Goal: Task Accomplishment & Management: Manage account settings

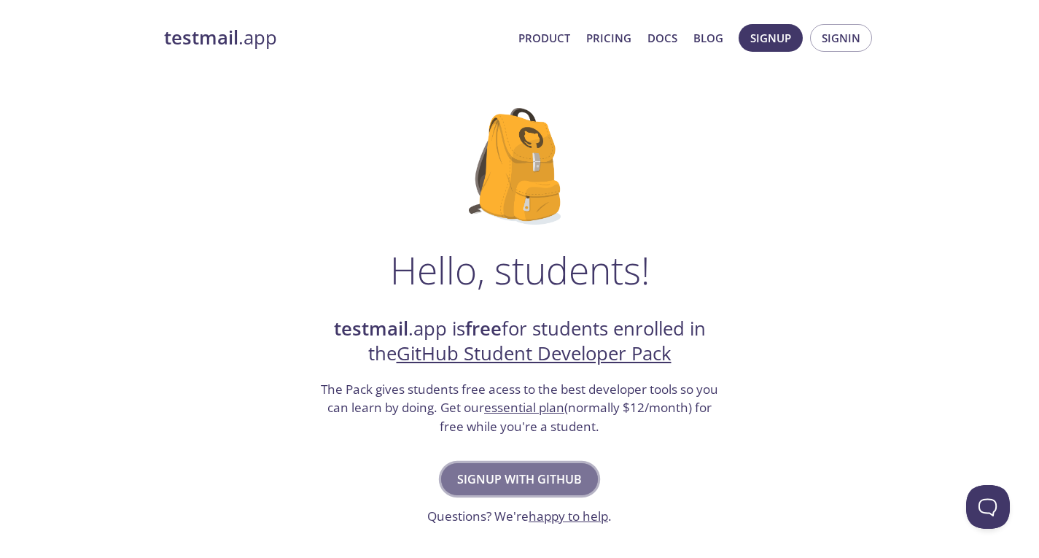
click at [536, 472] on span "Signup with GitHub" at bounding box center [519, 479] width 125 height 20
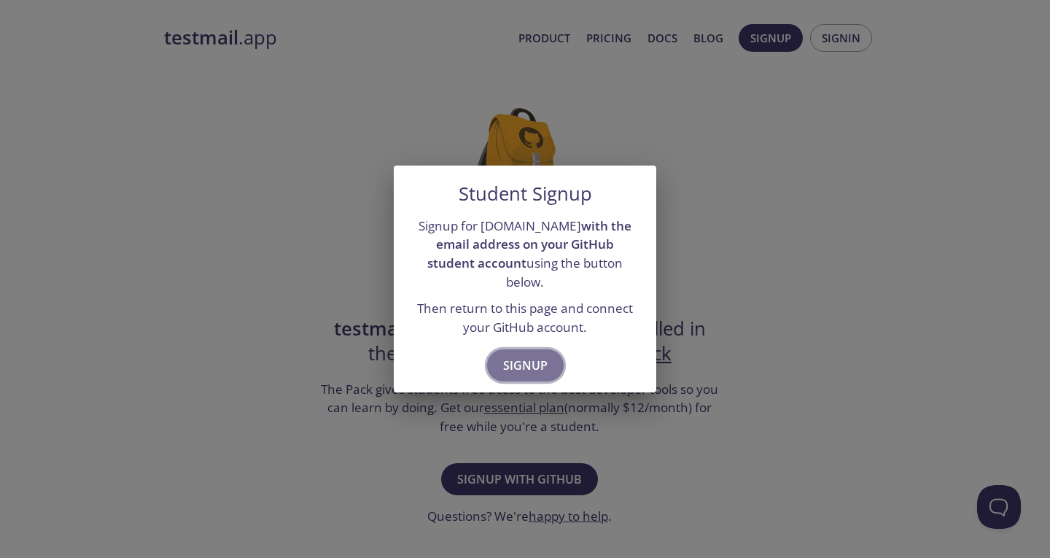
click at [530, 358] on span "Signup" at bounding box center [525, 365] width 44 height 20
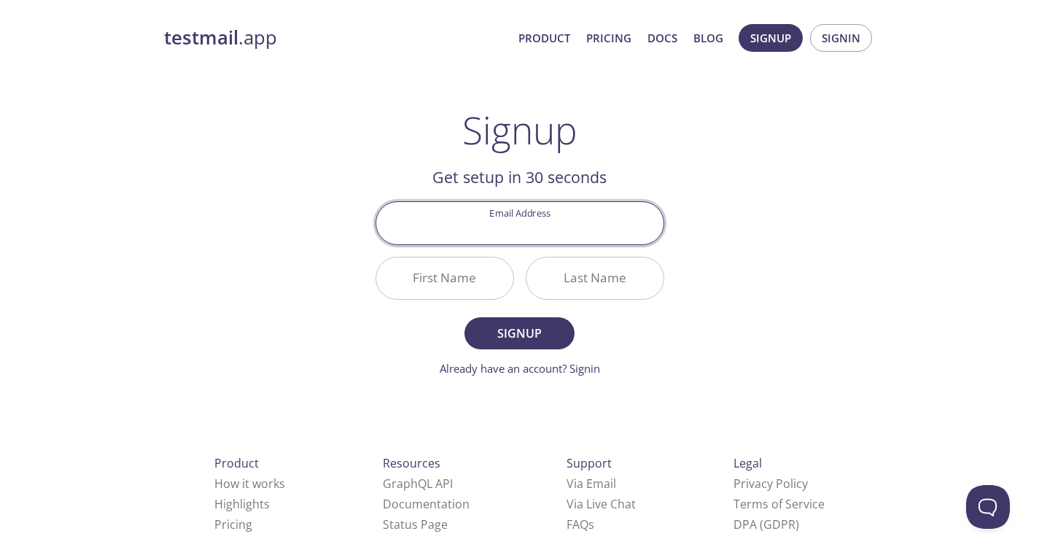
click at [575, 229] on input "Email Address" at bounding box center [519, 223] width 287 height 42
type input "[EMAIL_ADDRESS][DOMAIN_NAME]"
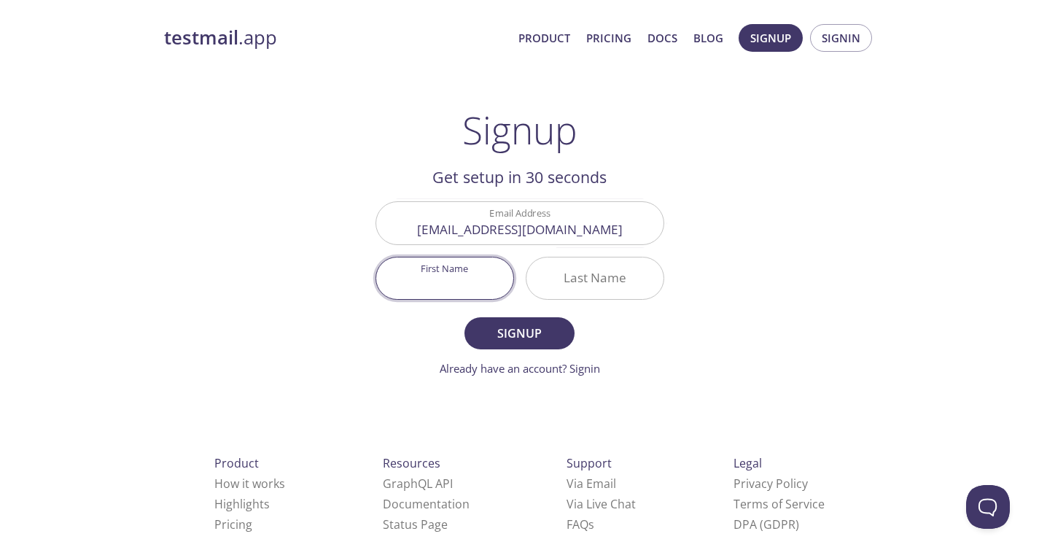
click at [465, 276] on input "First Name" at bounding box center [444, 278] width 137 height 42
type input "Akash"
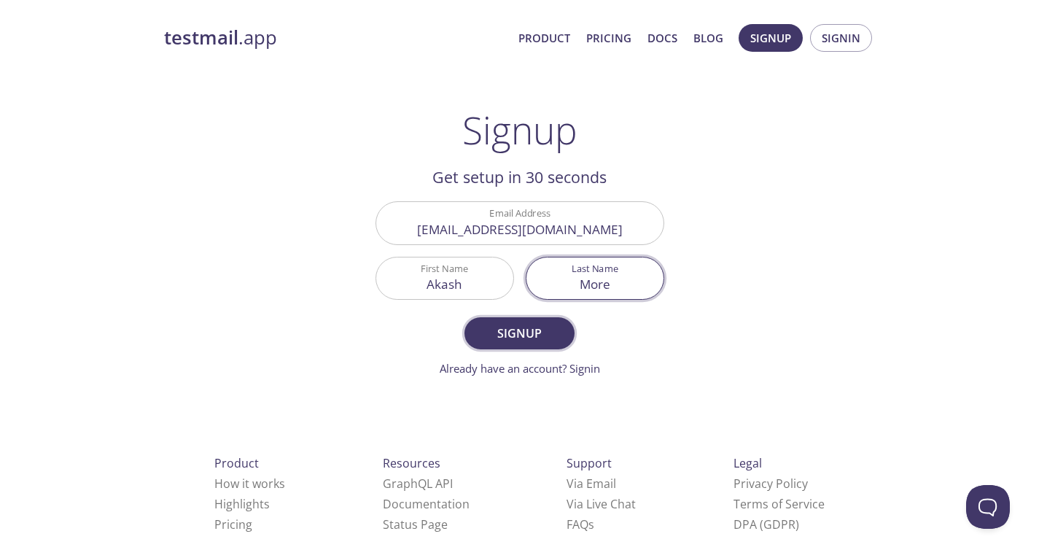
type input "More"
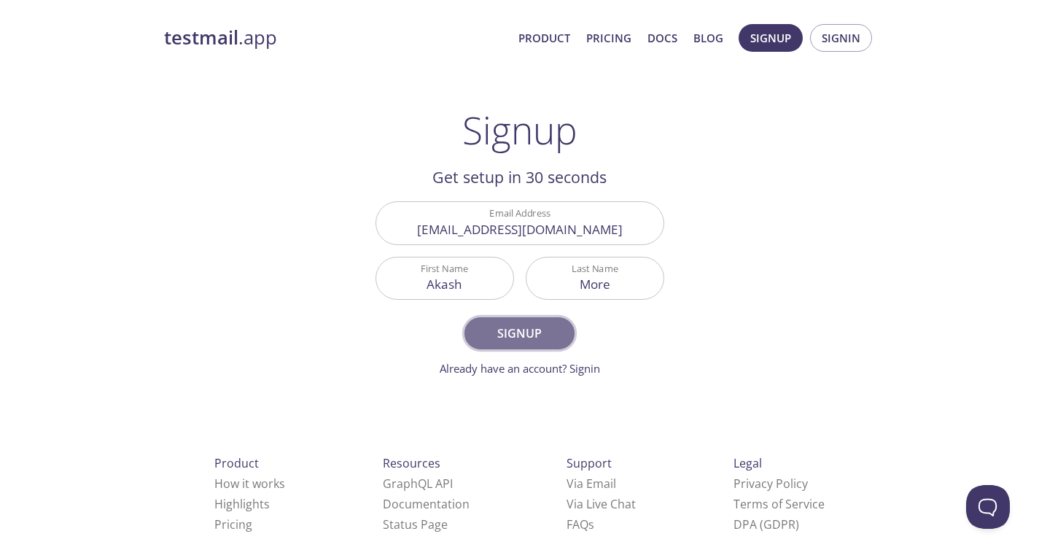
click at [499, 332] on span "Signup" at bounding box center [519, 333] width 77 height 20
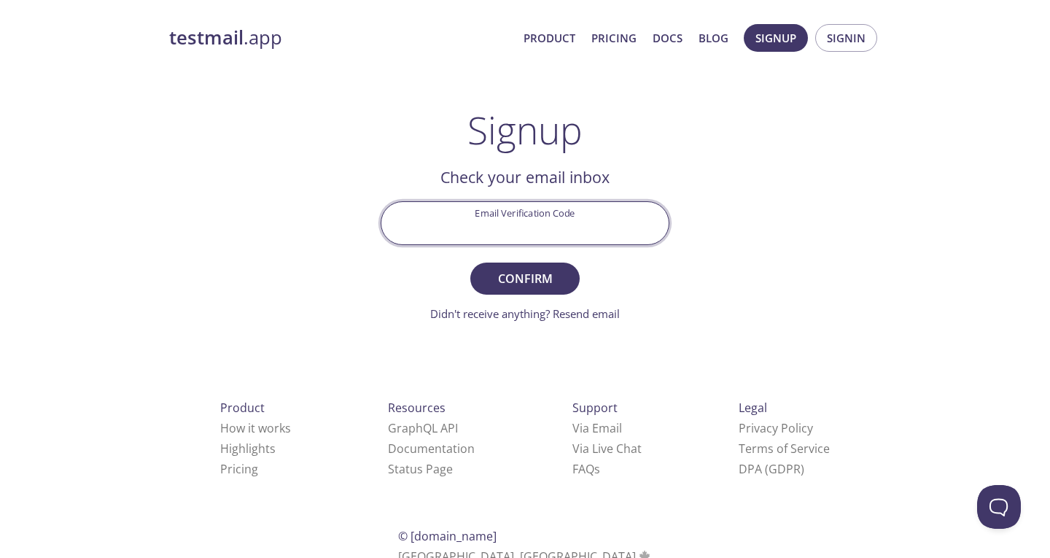
click at [537, 219] on input "Email Verification Code" at bounding box center [524, 223] width 287 height 42
paste input "Q2P51W2"
type input "Q2P51W2"
click at [470, 263] on button "Confirm" at bounding box center [524, 279] width 109 height 32
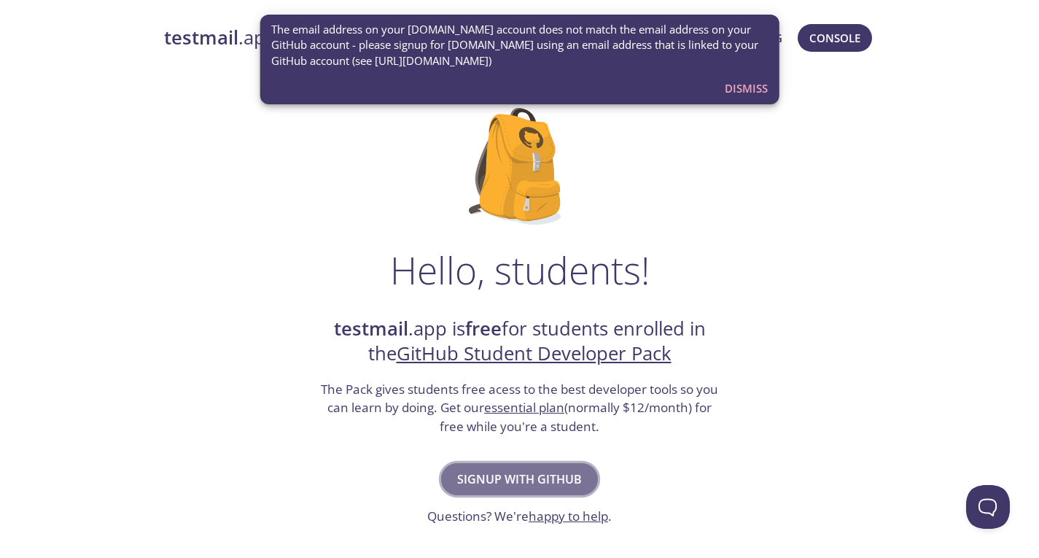
click at [553, 478] on span "Signup with GitHub" at bounding box center [519, 479] width 125 height 20
click at [820, 35] on span "Console" at bounding box center [834, 37] width 51 height 19
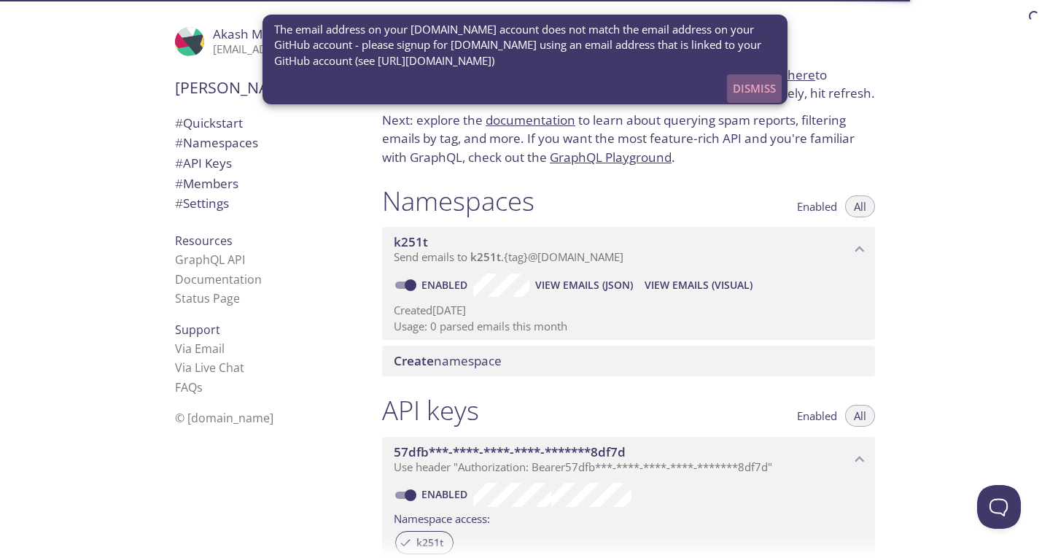
click at [756, 86] on span "Dismiss" at bounding box center [754, 88] width 43 height 19
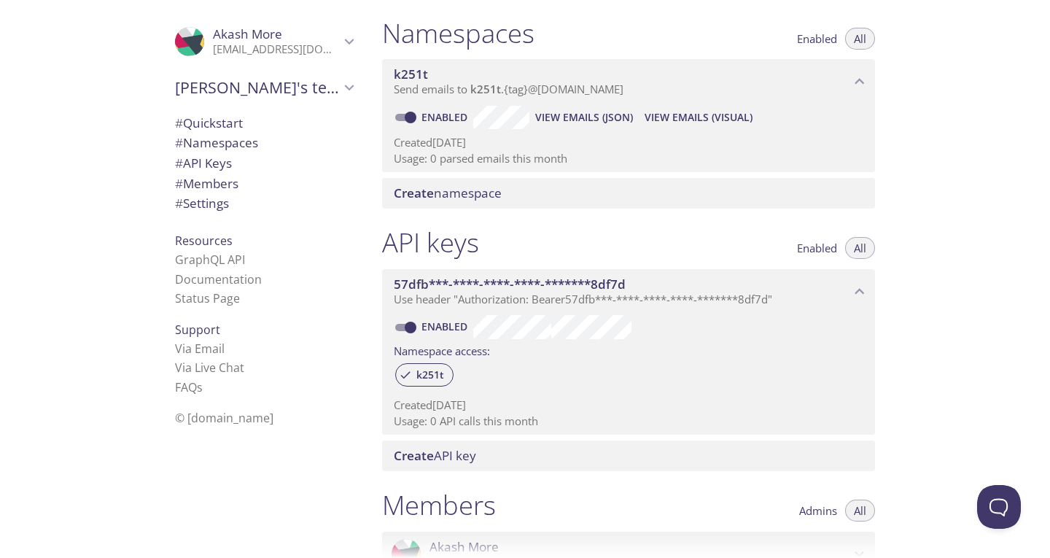
scroll to position [170, 0]
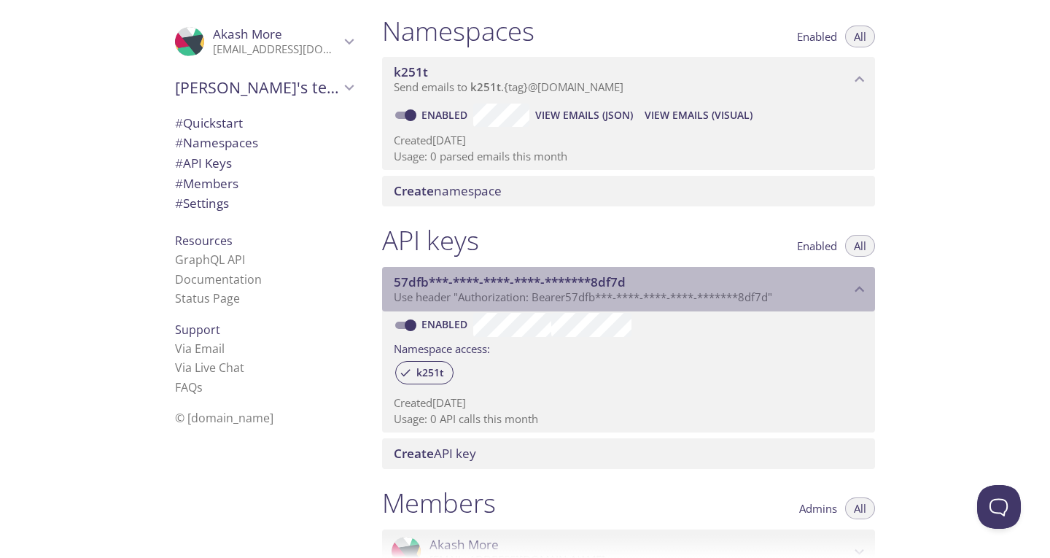
click at [856, 281] on icon "57dfb***-****-****-****-*******8df7d API key" at bounding box center [859, 289] width 19 height 19
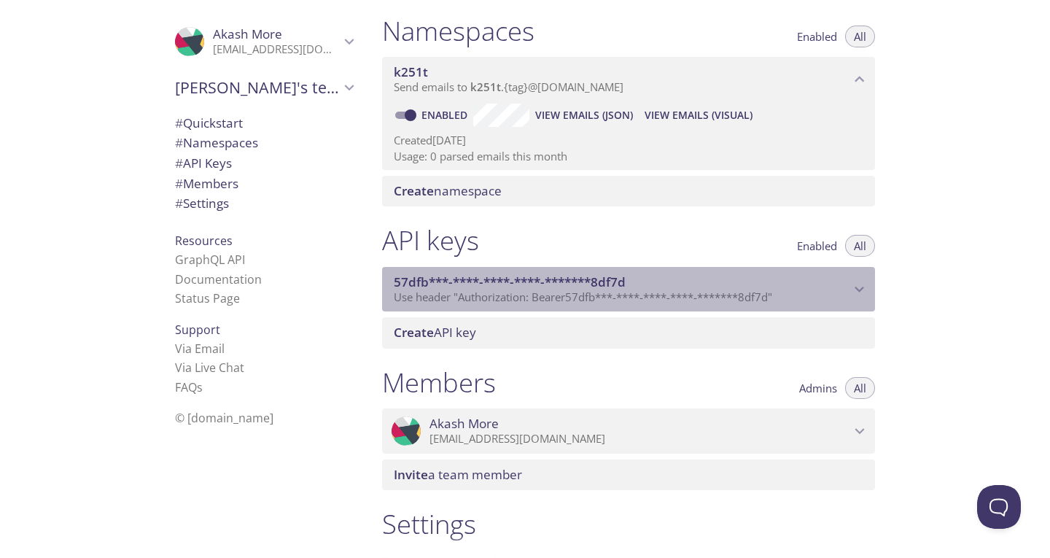
click at [856, 281] on icon "57dfb***-****-****-****-*******8df7d API key" at bounding box center [859, 289] width 19 height 19
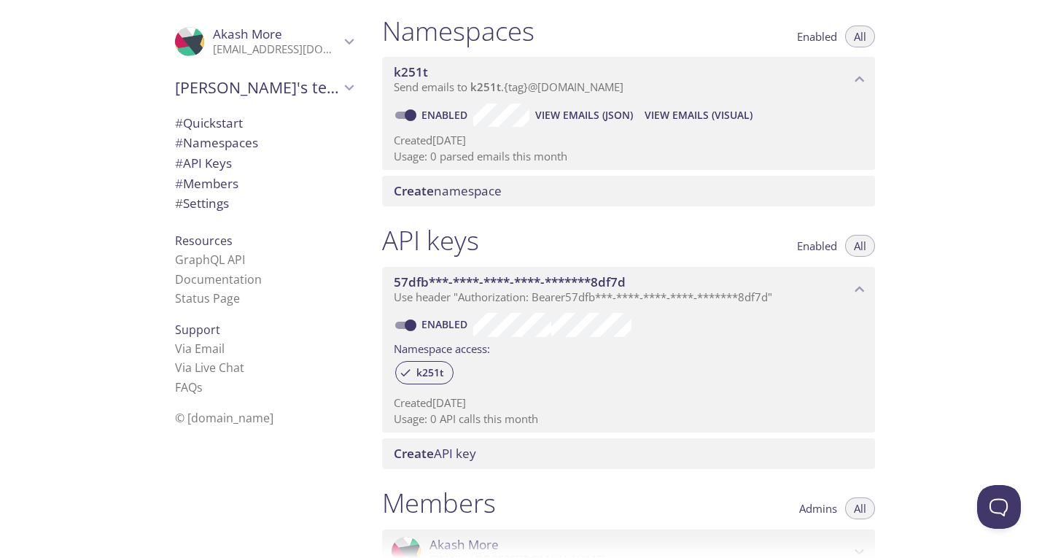
click at [864, 286] on icon "57dfb***-****-****-****-*******8df7d API key" at bounding box center [859, 289] width 19 height 19
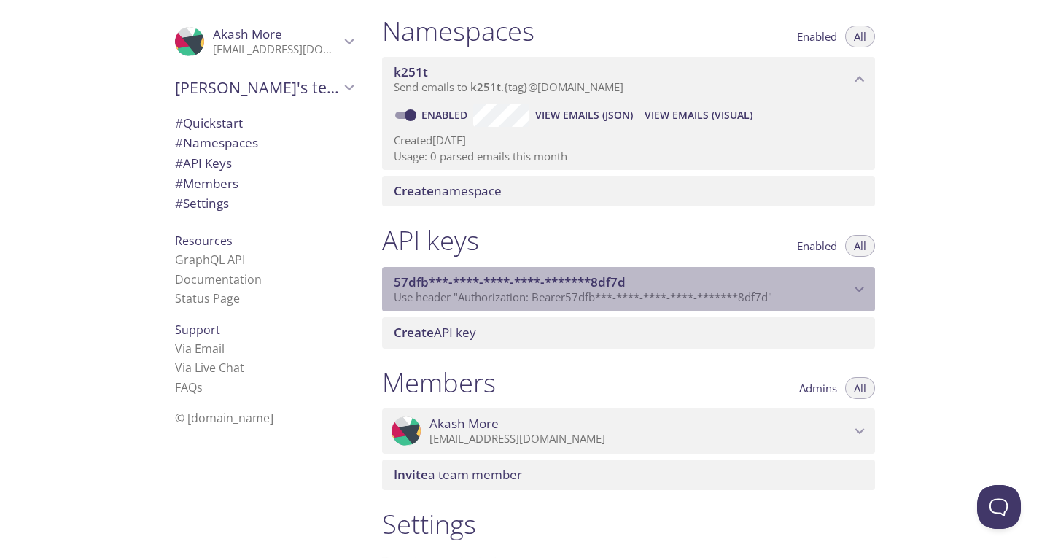
click at [864, 286] on icon "57dfb***-****-****-****-*******8df7d API key" at bounding box center [859, 289] width 19 height 19
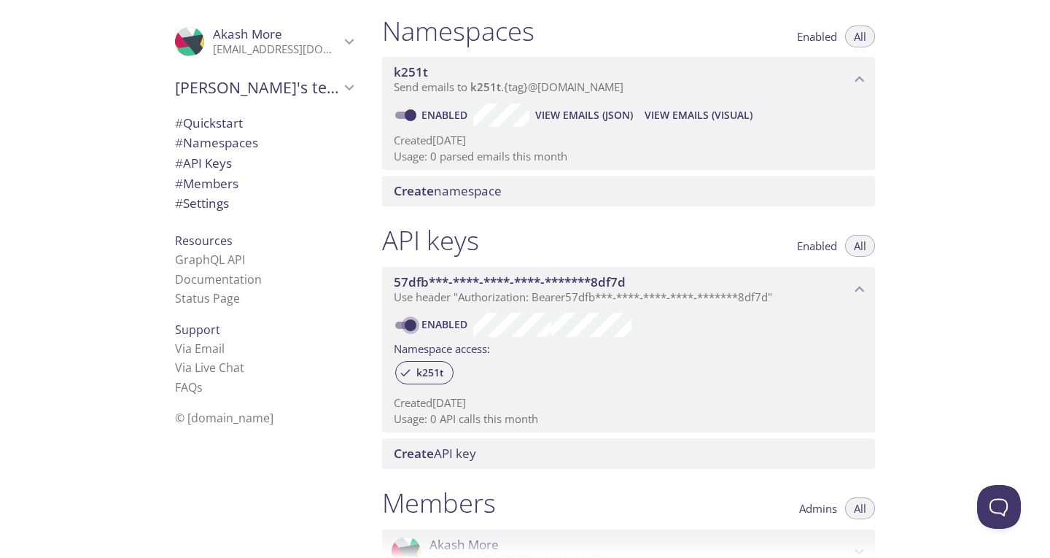
click at [411, 325] on input "Enabled" at bounding box center [410, 326] width 53 height 18
click at [411, 325] on input "Disabled" at bounding box center [399, 326] width 53 height 18
checkbox input "true"
click at [182, 348] on link "Via Email" at bounding box center [200, 349] width 50 height 16
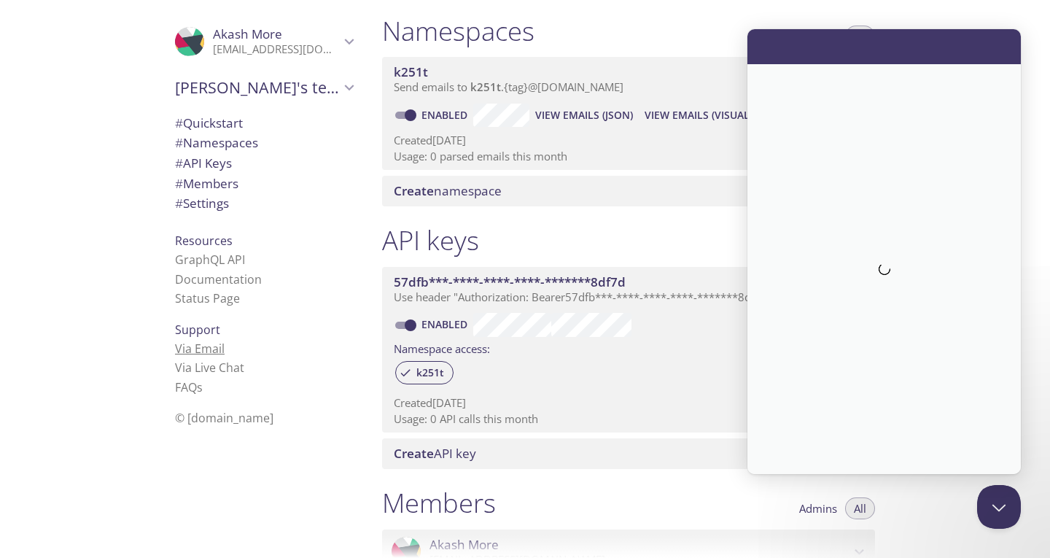
scroll to position [0, 0]
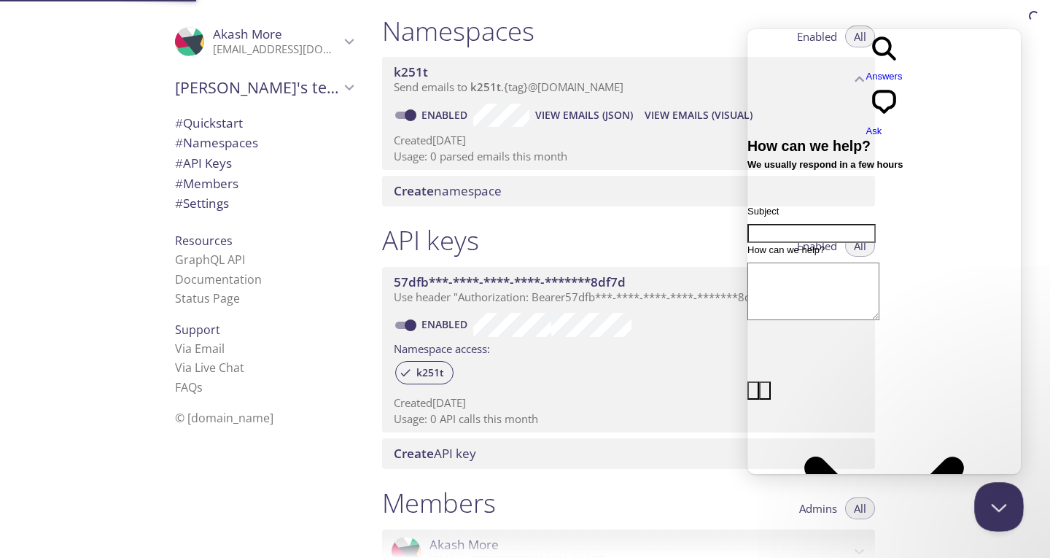
click at [1004, 504] on button "Close Beacon popover" at bounding box center [996, 504] width 44 height 44
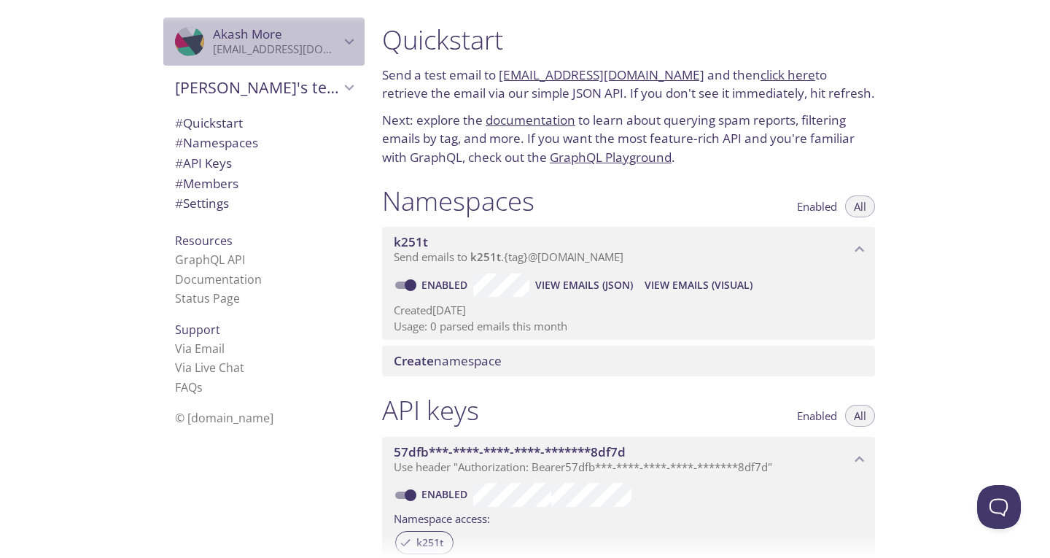
click at [282, 39] on span "Akash More" at bounding box center [276, 34] width 127 height 16
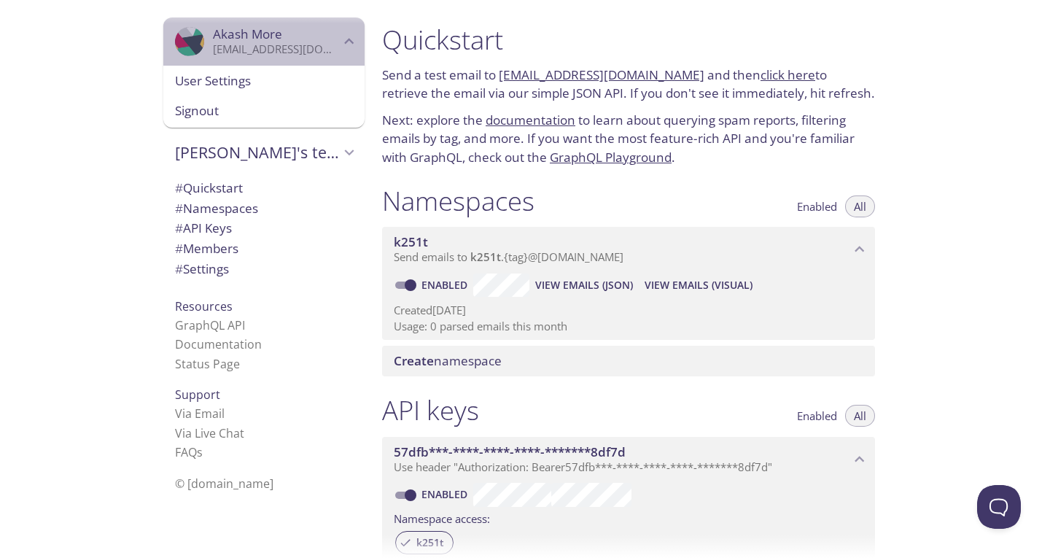
click at [282, 39] on span "Akash More" at bounding box center [276, 34] width 127 height 16
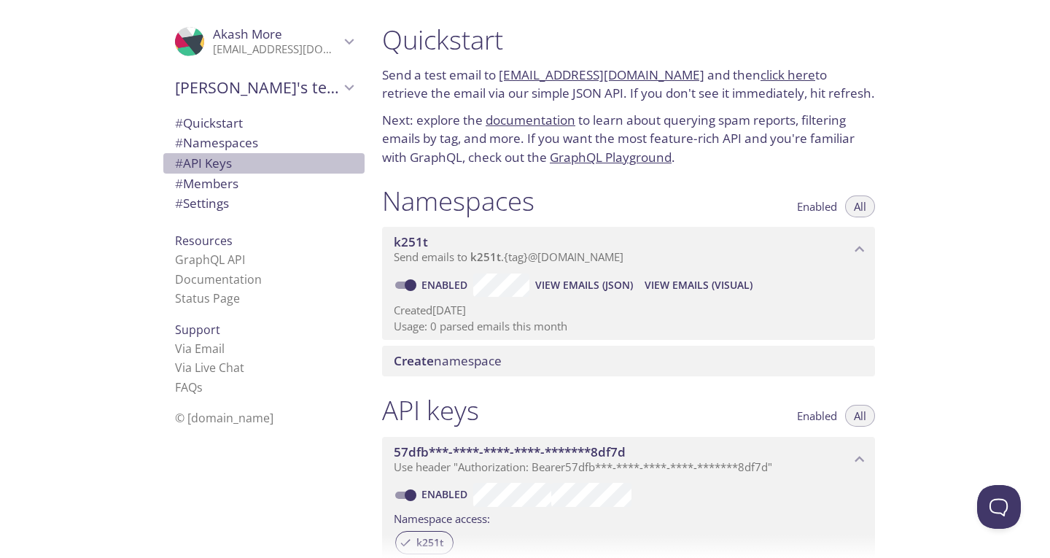
click at [240, 170] on span "# API Keys" at bounding box center [264, 163] width 178 height 19
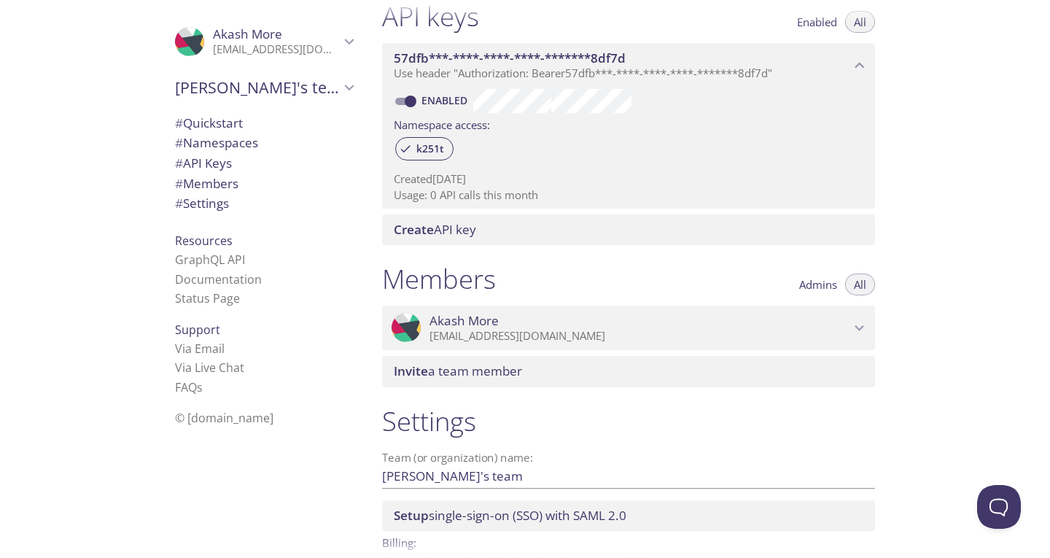
scroll to position [479, 0]
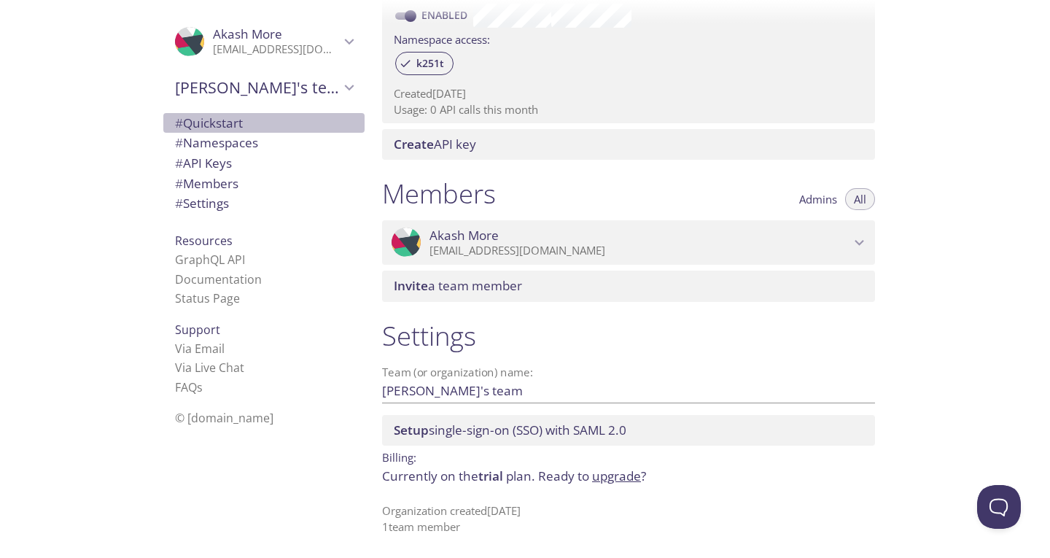
click at [302, 126] on span "# Quickstart" at bounding box center [264, 123] width 178 height 19
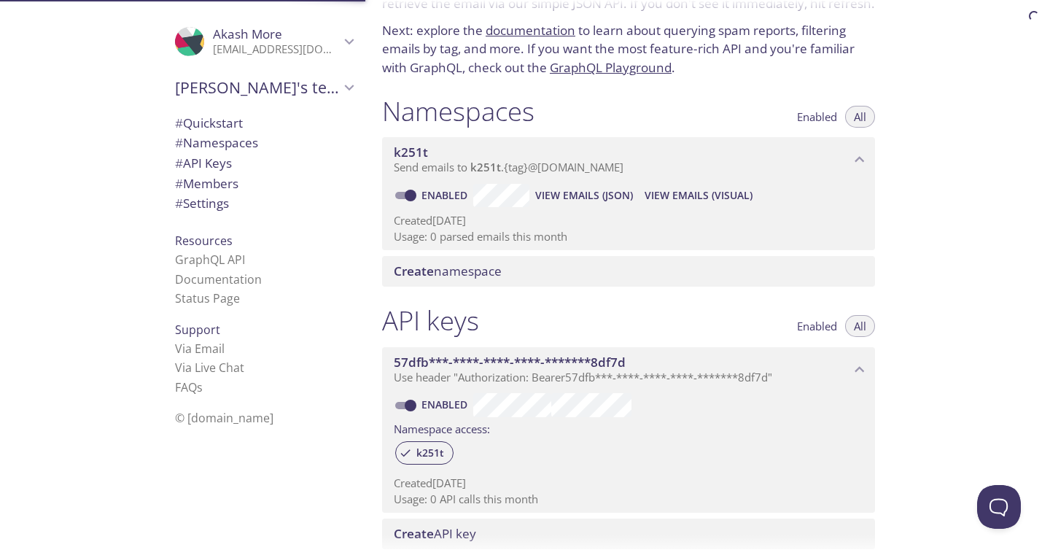
scroll to position [23, 0]
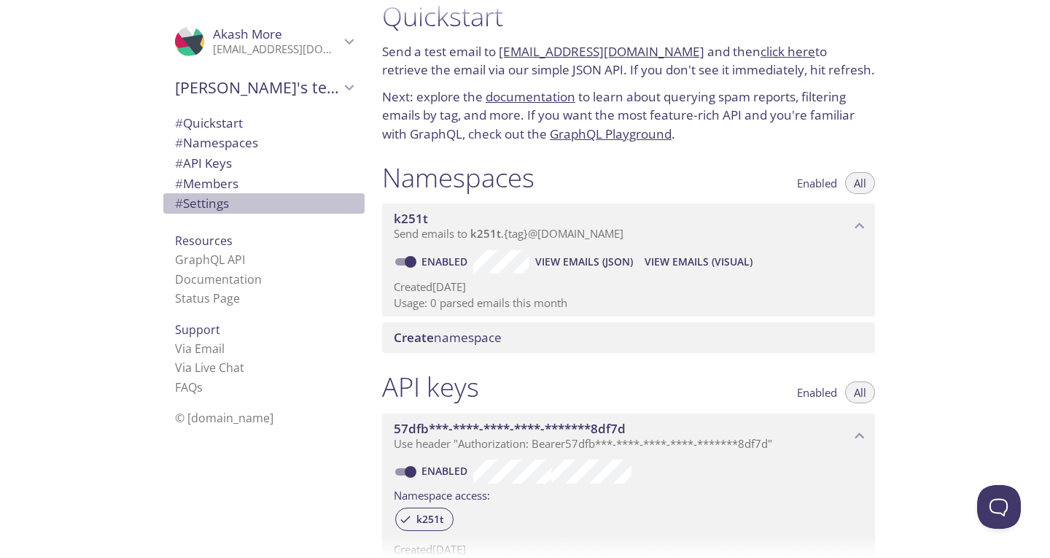
click at [296, 196] on span "# Settings" at bounding box center [264, 203] width 178 height 19
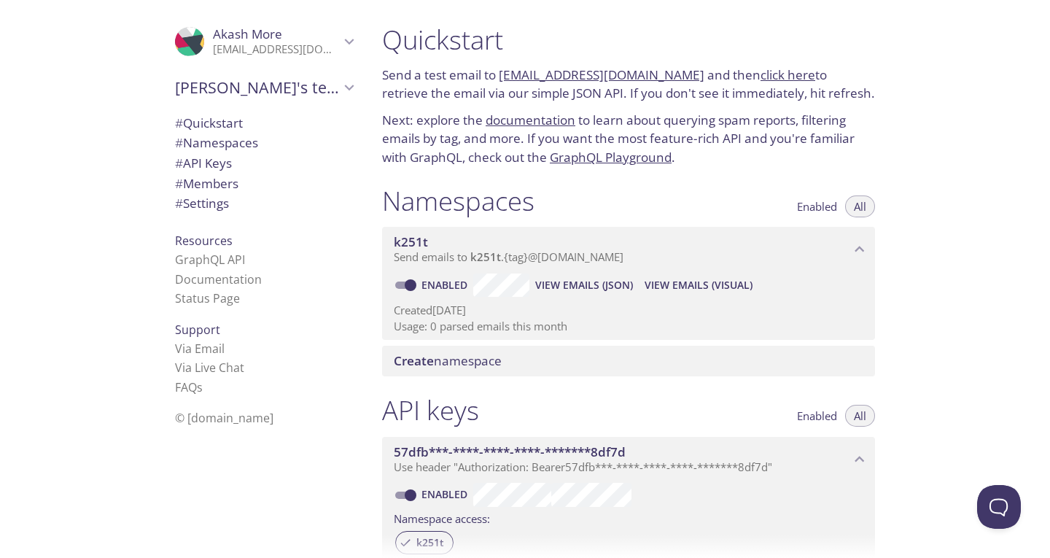
click at [236, 22] on div at bounding box center [525, 11] width 1050 height 23
click at [287, 142] on span "# Namespaces" at bounding box center [264, 142] width 178 height 19
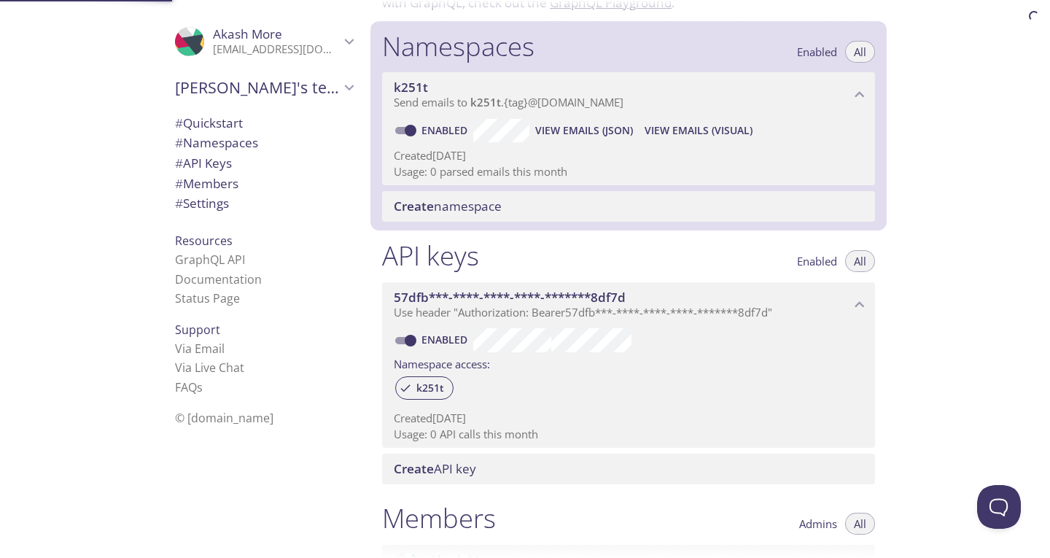
scroll to position [185, 0]
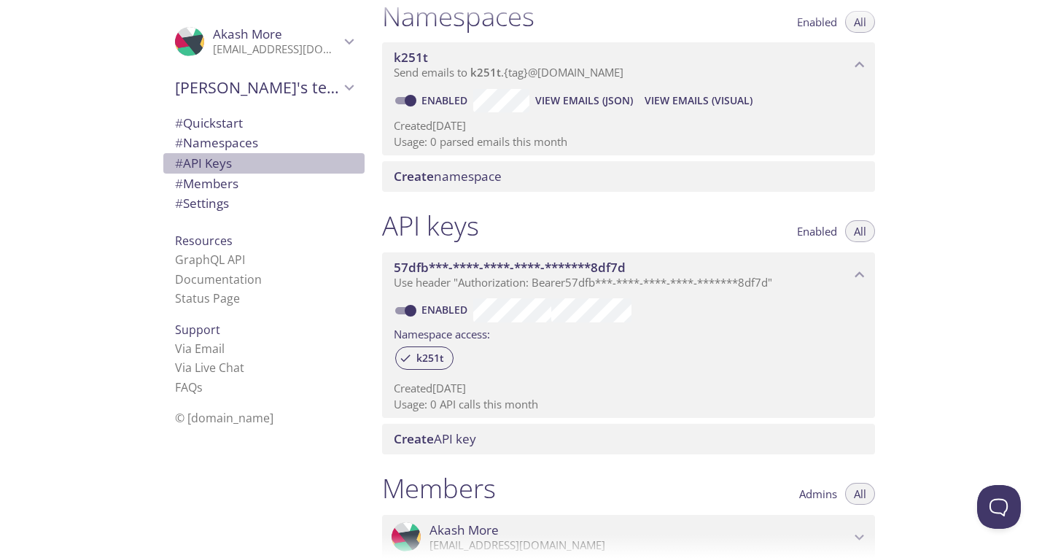
click at [287, 163] on span "# API Keys" at bounding box center [264, 163] width 178 height 19
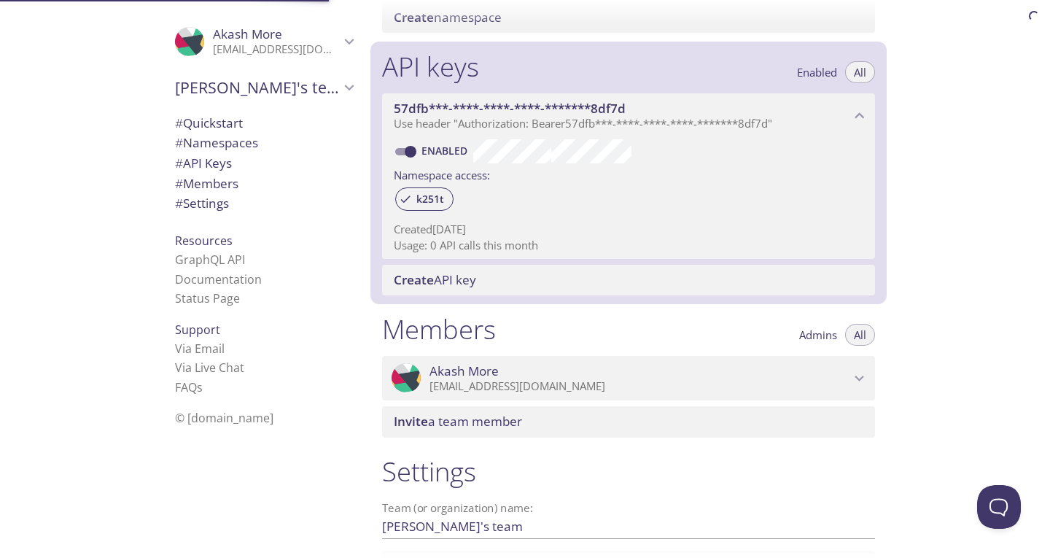
scroll to position [394, 0]
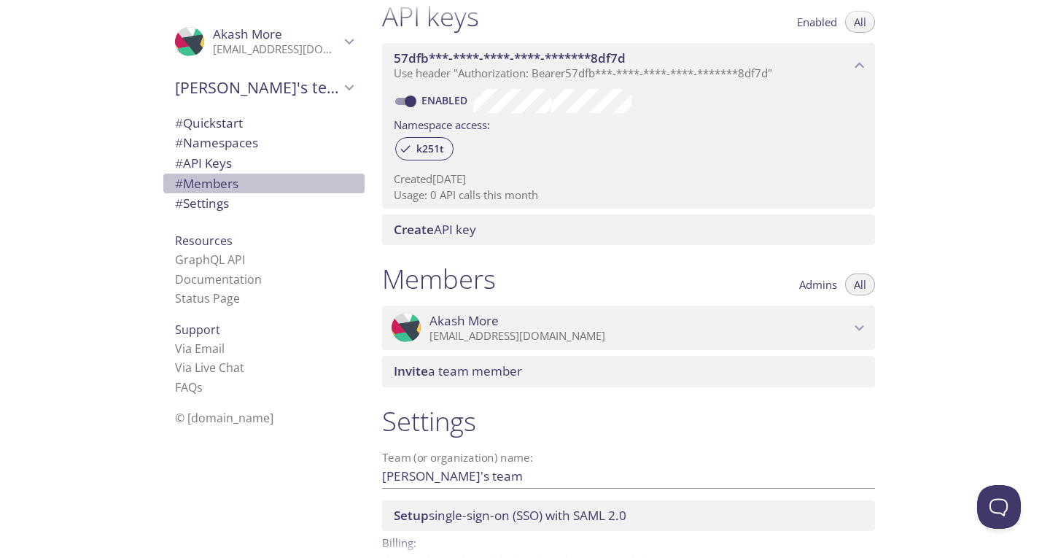
click at [285, 182] on span "# Members" at bounding box center [264, 183] width 178 height 19
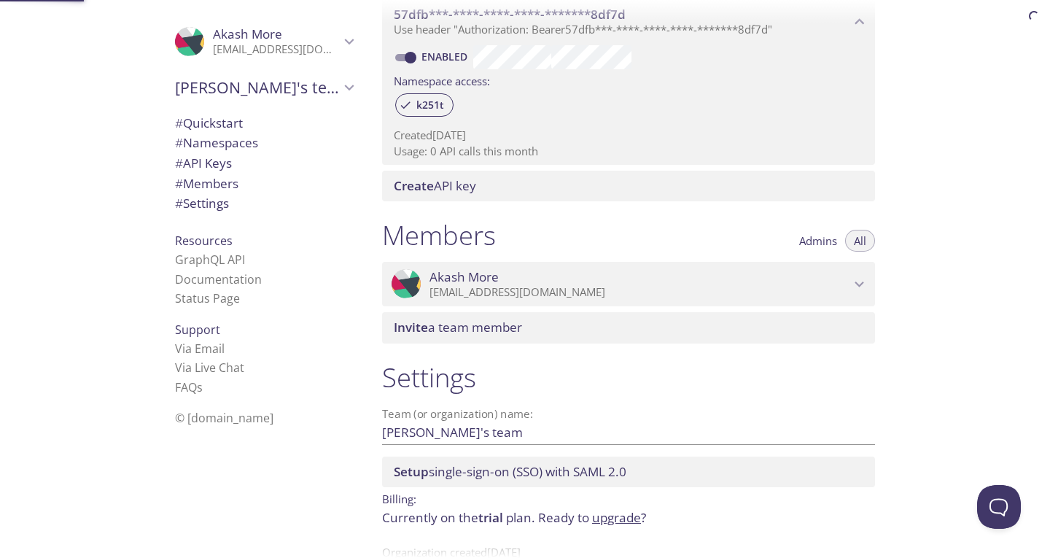
scroll to position [479, 0]
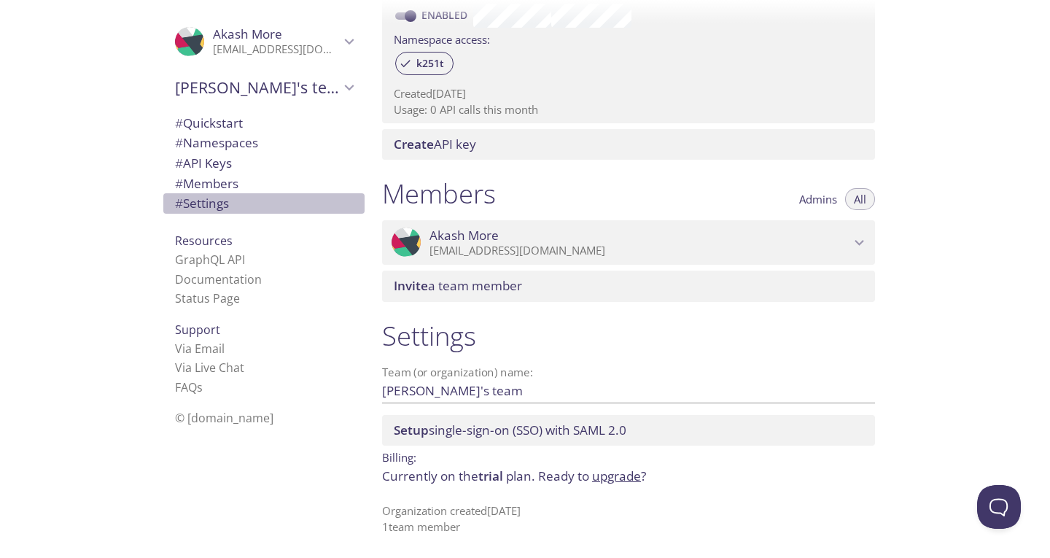
click at [280, 204] on span "# Settings" at bounding box center [264, 203] width 178 height 19
click at [267, 257] on li "GraphQL API" at bounding box center [264, 259] width 178 height 19
click at [219, 259] on link "GraphQL API" at bounding box center [210, 260] width 70 height 16
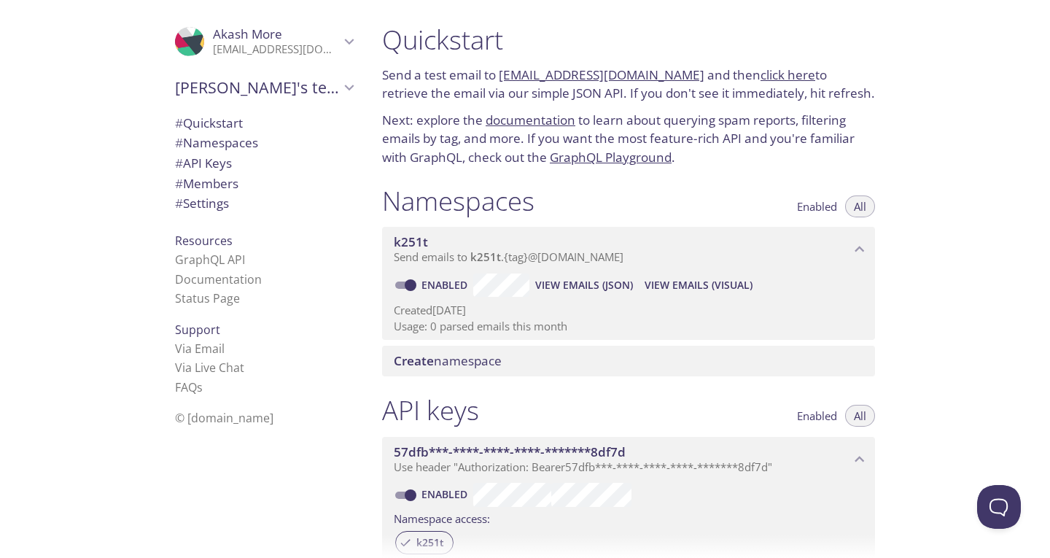
click at [233, 413] on span "© [DOMAIN_NAME]" at bounding box center [224, 418] width 98 height 16
click at [228, 422] on span "© [DOMAIN_NAME]" at bounding box center [224, 418] width 98 height 16
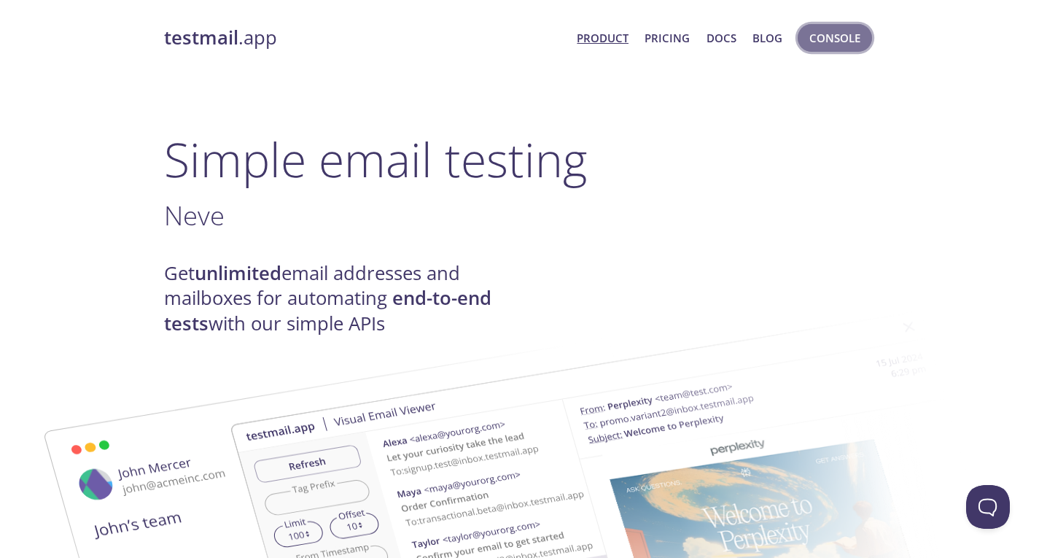
click at [841, 37] on span "Console" at bounding box center [834, 37] width 51 height 19
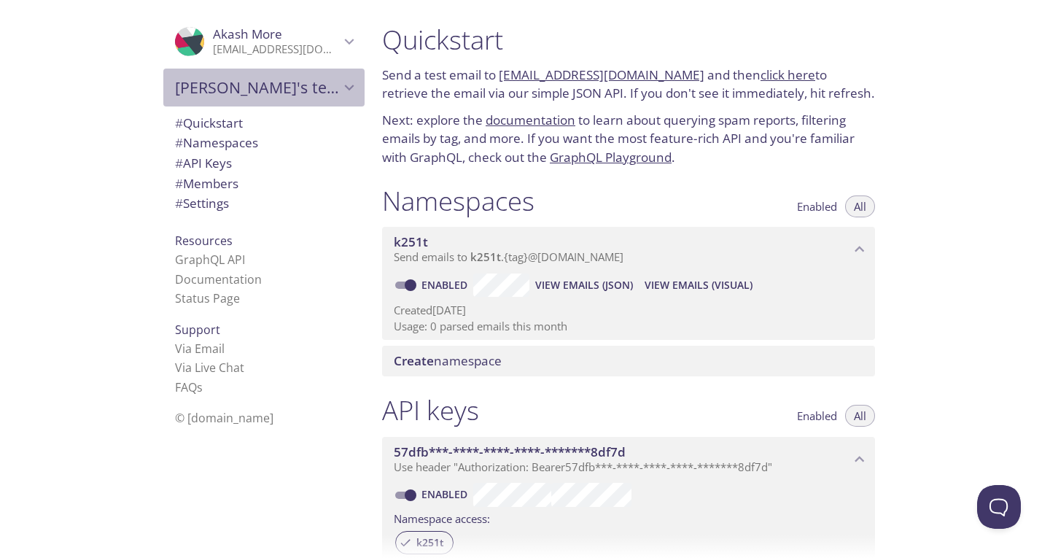
click at [268, 81] on span "[PERSON_NAME]'s team" at bounding box center [257, 87] width 165 height 20
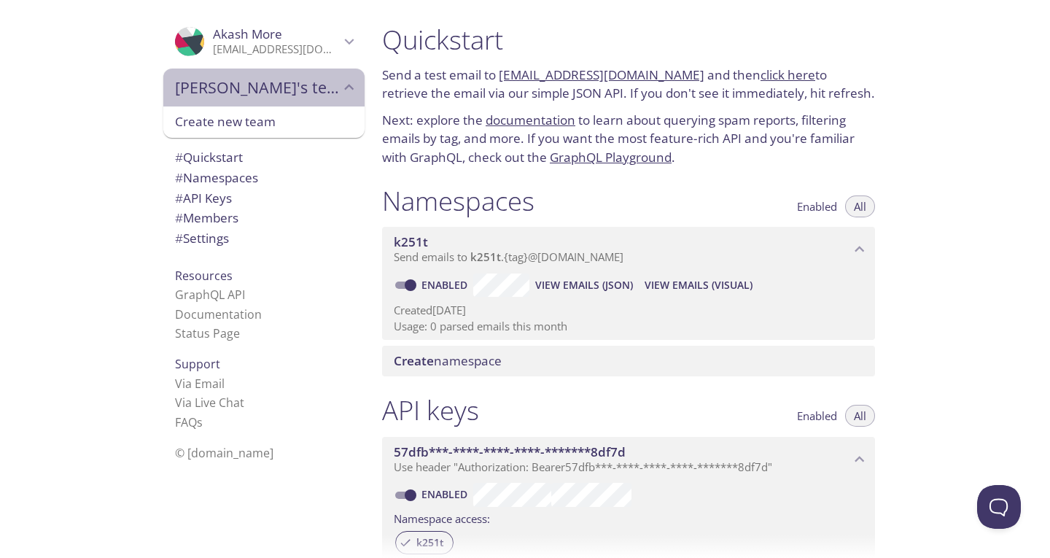
click at [268, 81] on span "[PERSON_NAME]'s team" at bounding box center [257, 87] width 165 height 20
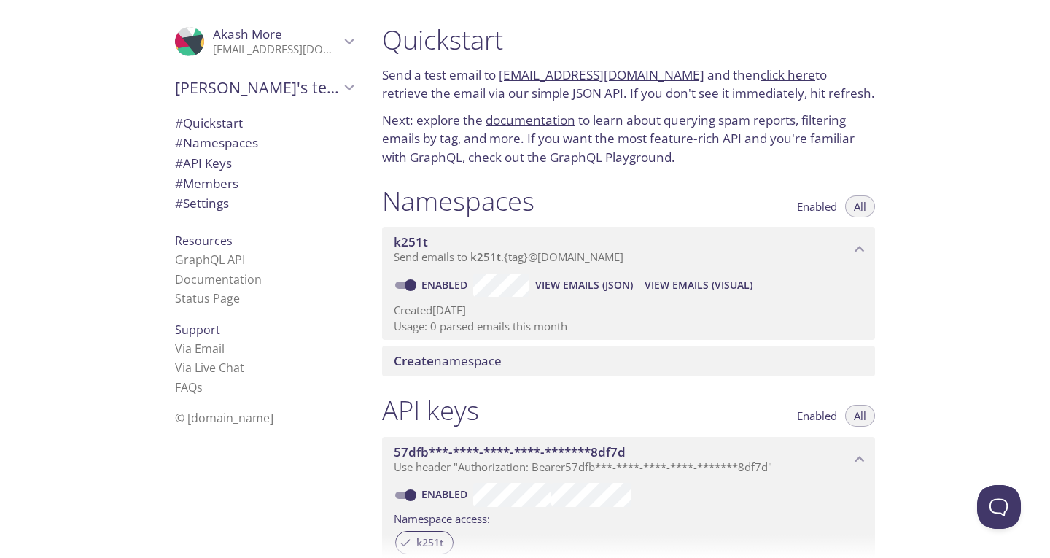
click at [214, 216] on div "# Quickstart # Namespaces # API Keys # Members # Settings" at bounding box center [263, 167] width 201 height 116
click at [217, 212] on span "# Settings" at bounding box center [264, 203] width 178 height 19
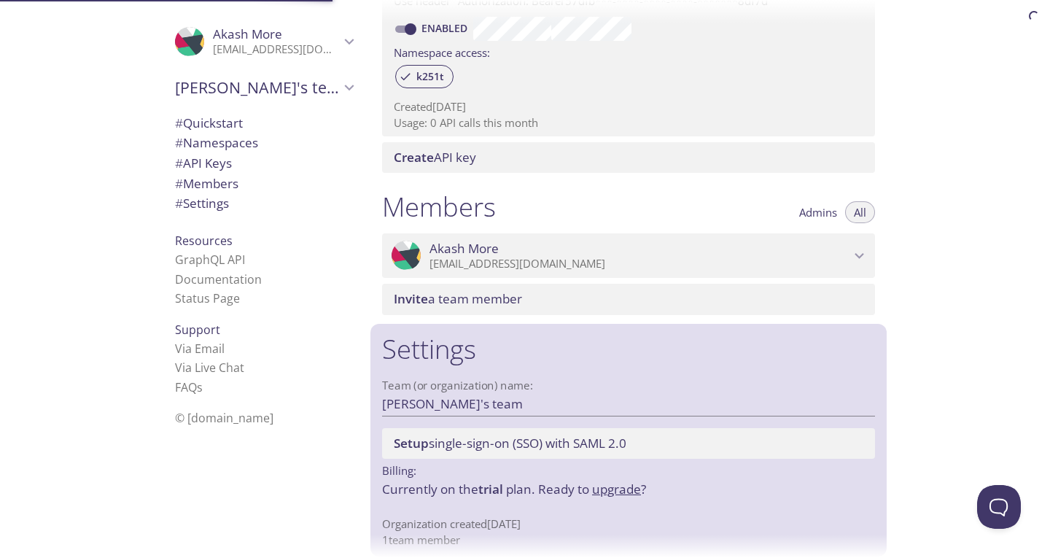
scroll to position [479, 0]
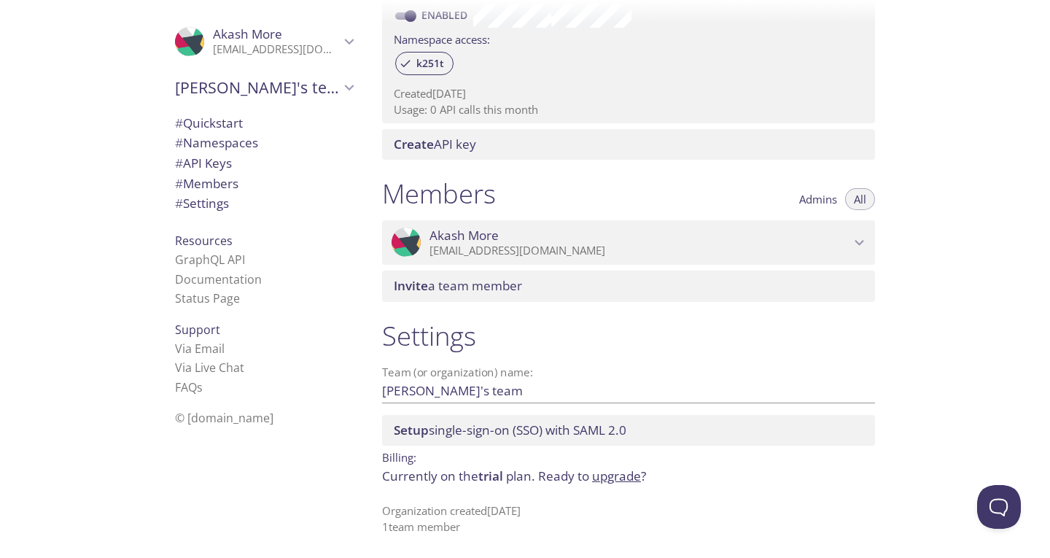
click at [670, 432] on span "Setup single-sign-on (SSO) with SAML 2.0" at bounding box center [631, 430] width 475 height 16
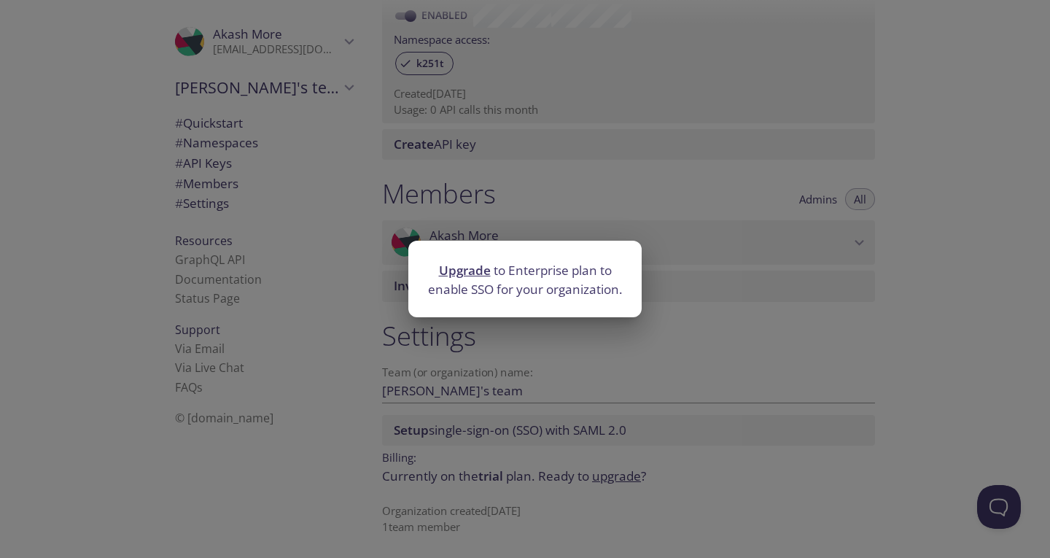
click at [670, 432] on div "Upgrade to Enterprise plan to enable SSO for your organization." at bounding box center [525, 279] width 1050 height 558
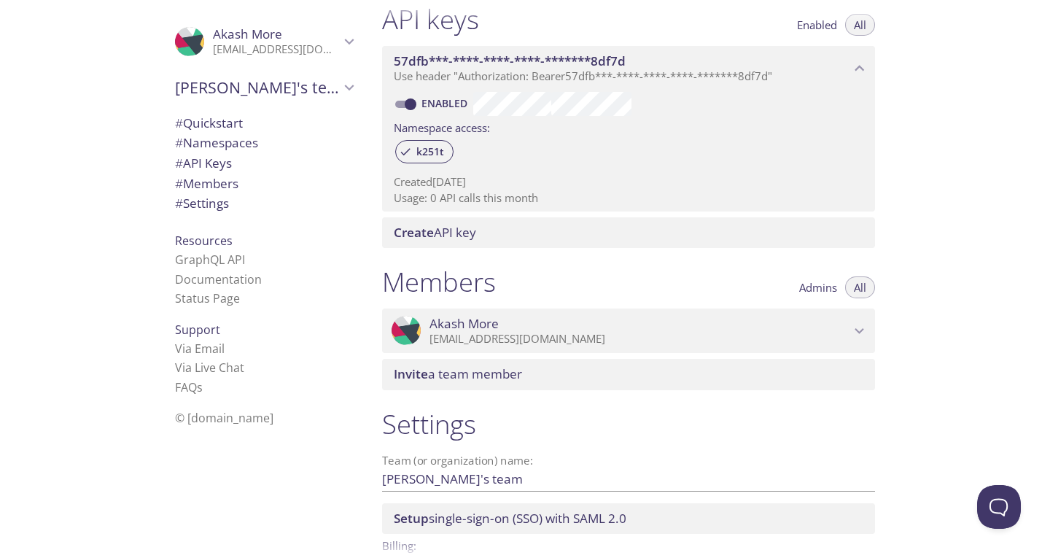
scroll to position [390, 0]
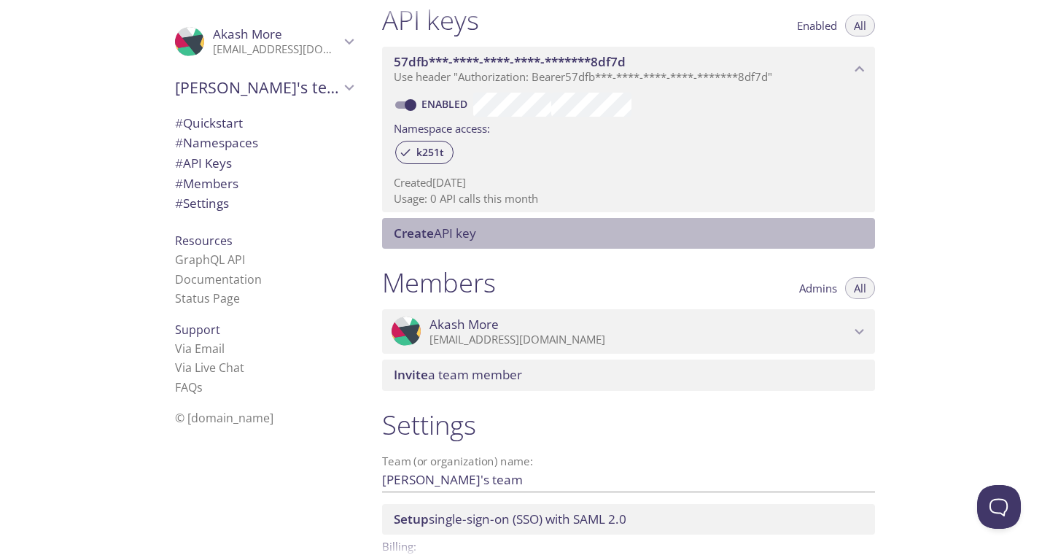
click at [421, 223] on div "Create API key" at bounding box center [628, 233] width 493 height 31
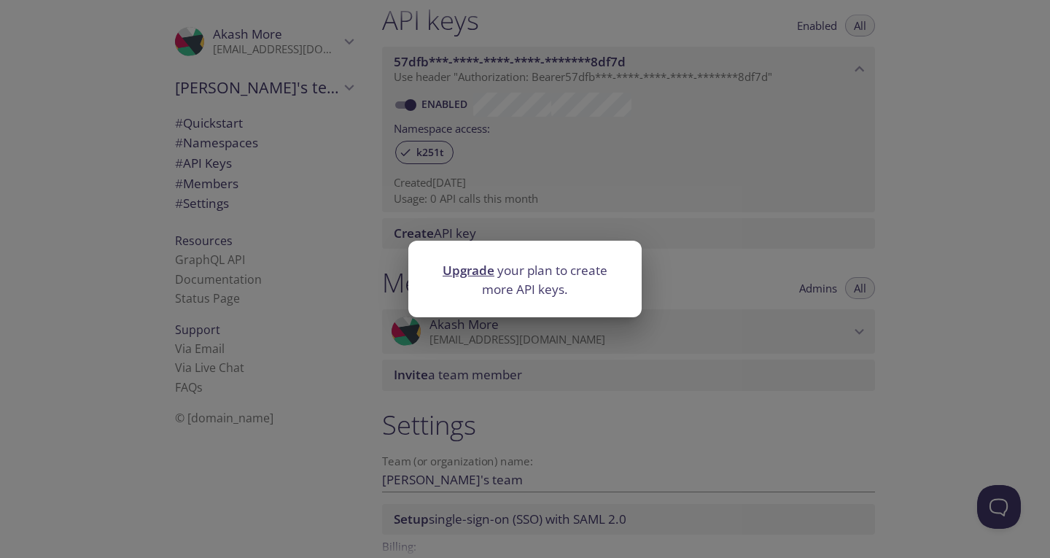
click at [421, 223] on div "Upgrade your plan to create more API keys." at bounding box center [525, 279] width 1050 height 558
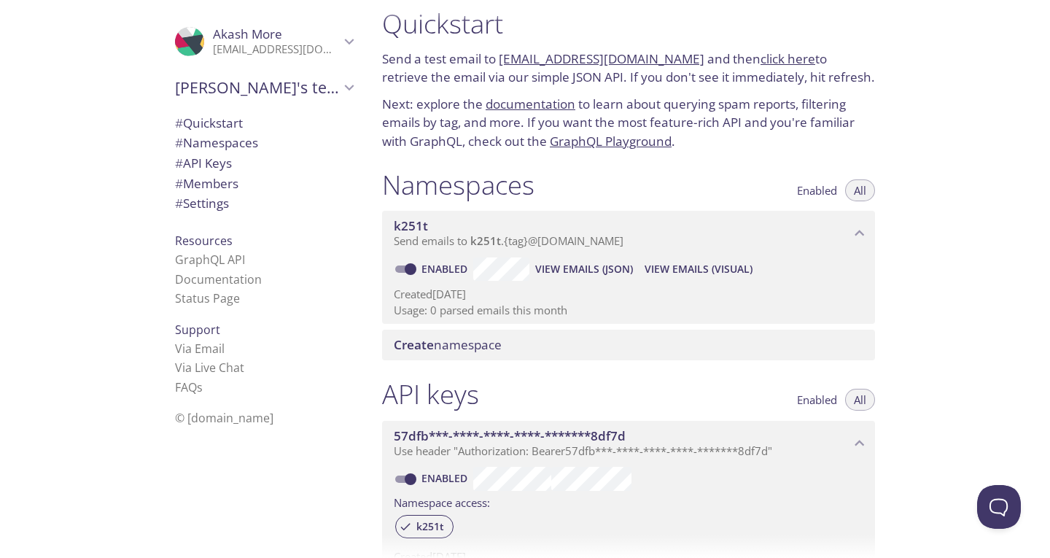
scroll to position [0, 0]
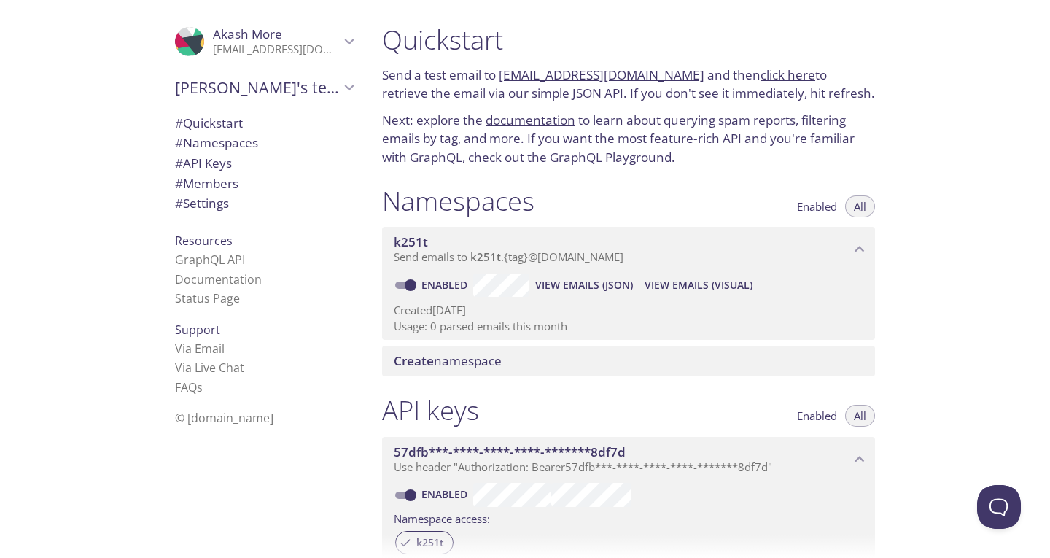
click at [766, 69] on link "click here" at bounding box center [788, 74] width 55 height 17
click at [232, 173] on div "# API Keys" at bounding box center [263, 163] width 201 height 20
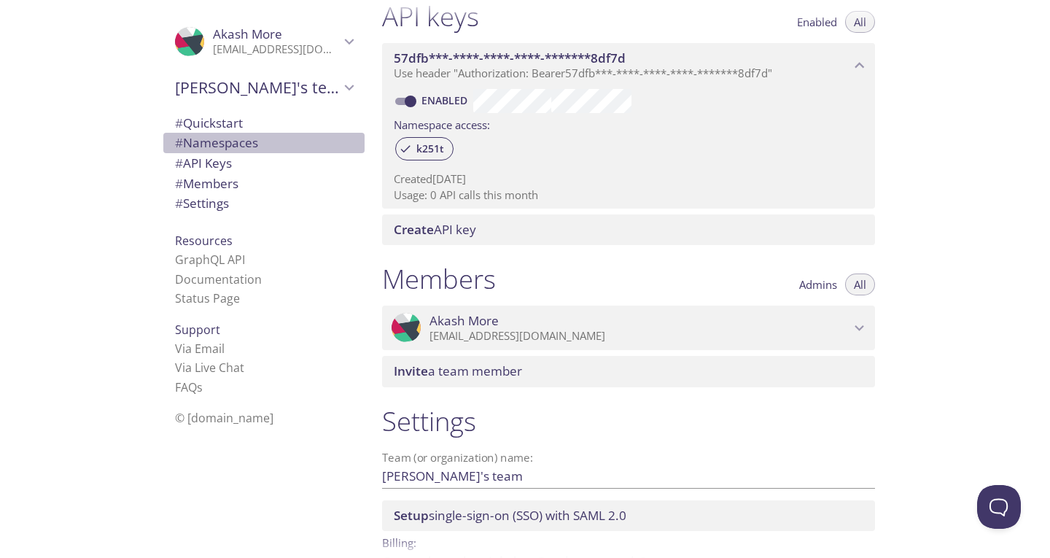
click at [256, 150] on span "# Namespaces" at bounding box center [264, 142] width 178 height 19
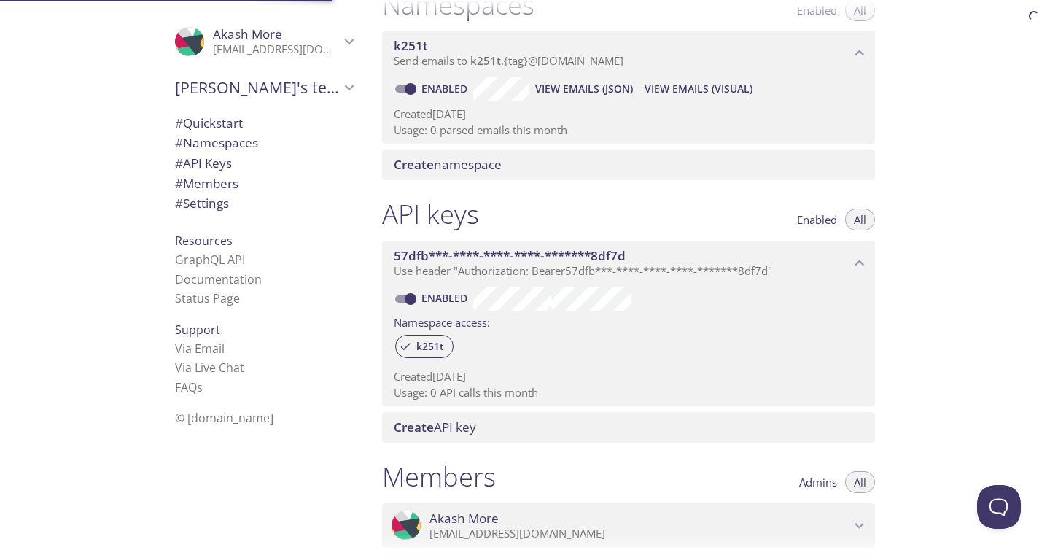
scroll to position [185, 0]
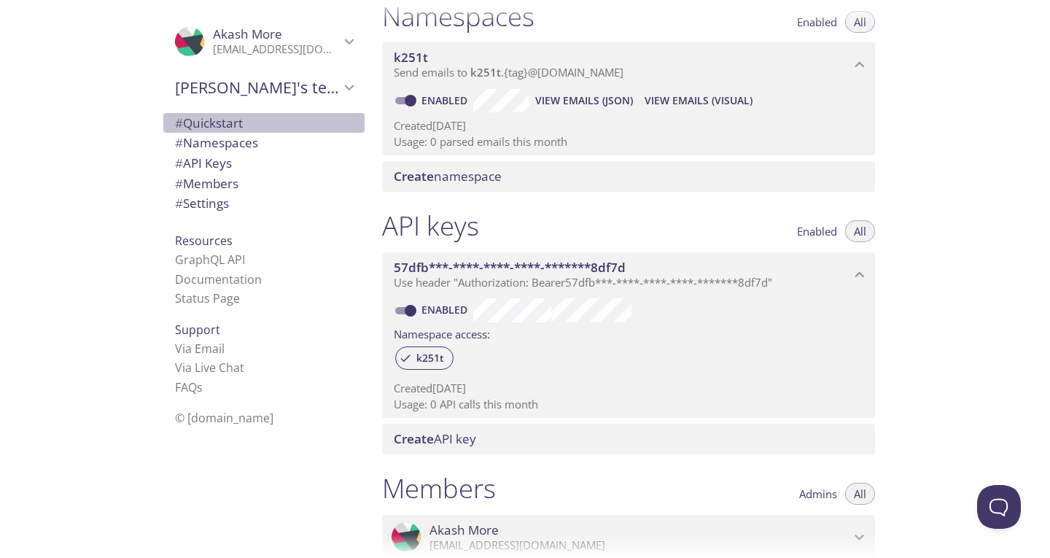
click at [265, 116] on span "# Quickstart" at bounding box center [264, 123] width 178 height 19
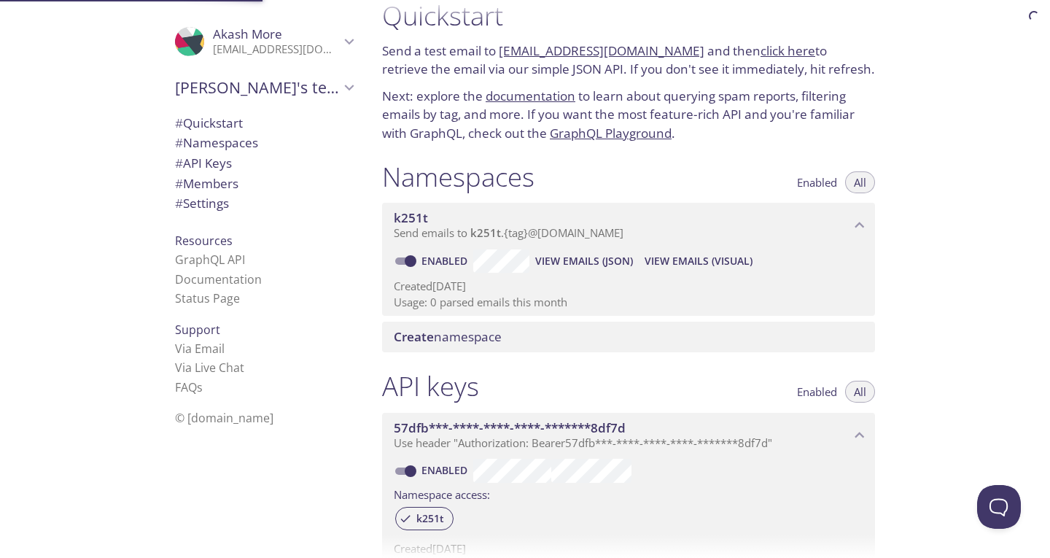
scroll to position [23, 0]
click at [228, 264] on link "GraphQL API" at bounding box center [210, 260] width 70 height 16
click at [209, 300] on link "Status Page" at bounding box center [207, 298] width 65 height 16
click at [765, 53] on link "click here" at bounding box center [788, 51] width 55 height 17
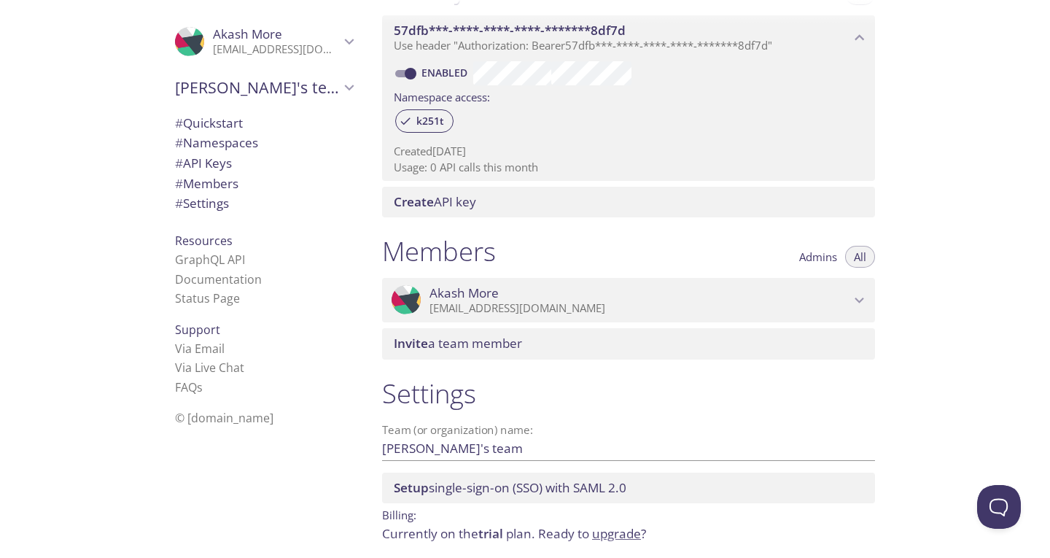
scroll to position [479, 0]
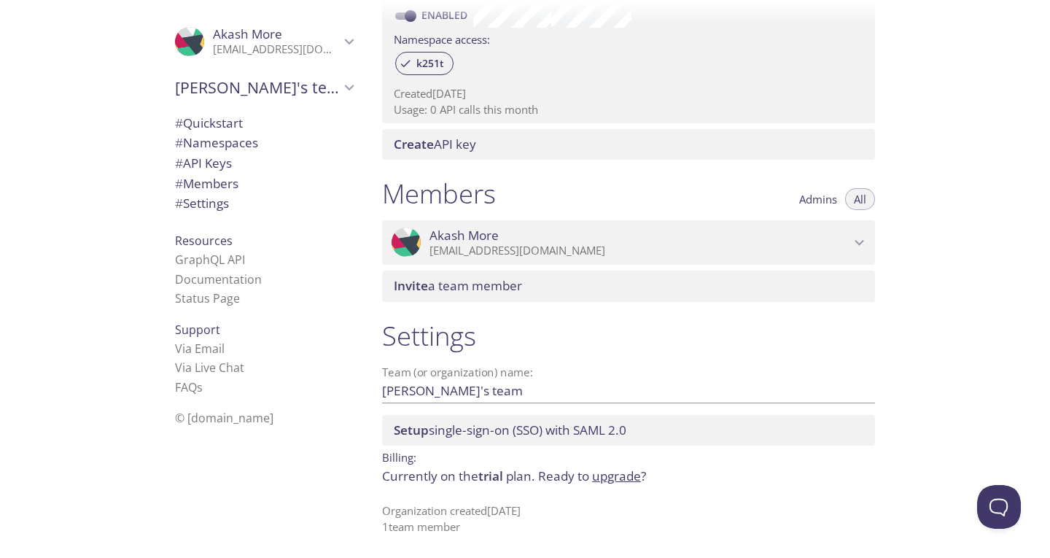
click at [194, 337] on div "Support Via Email Via Live Chat FAQ s" at bounding box center [263, 358] width 201 height 89
click at [195, 301] on link "Status Page" at bounding box center [207, 298] width 65 height 16
